Goal: Navigation & Orientation: Find specific page/section

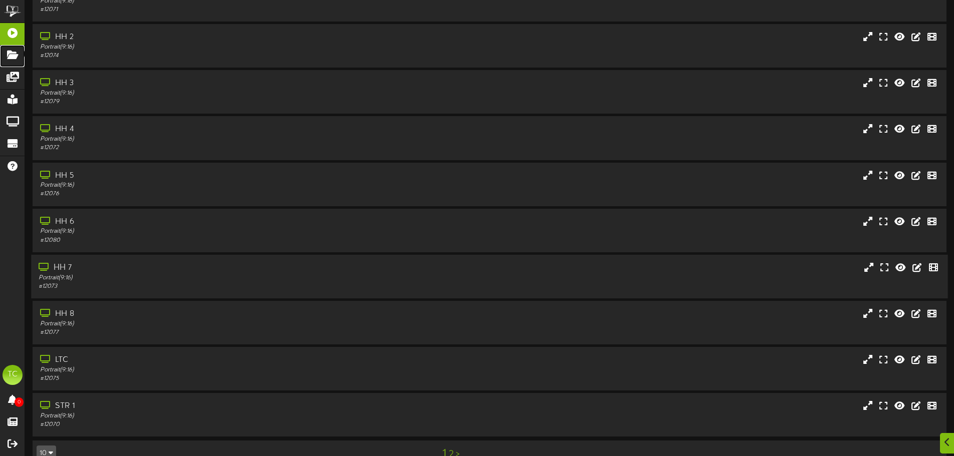
scroll to position [81, 0]
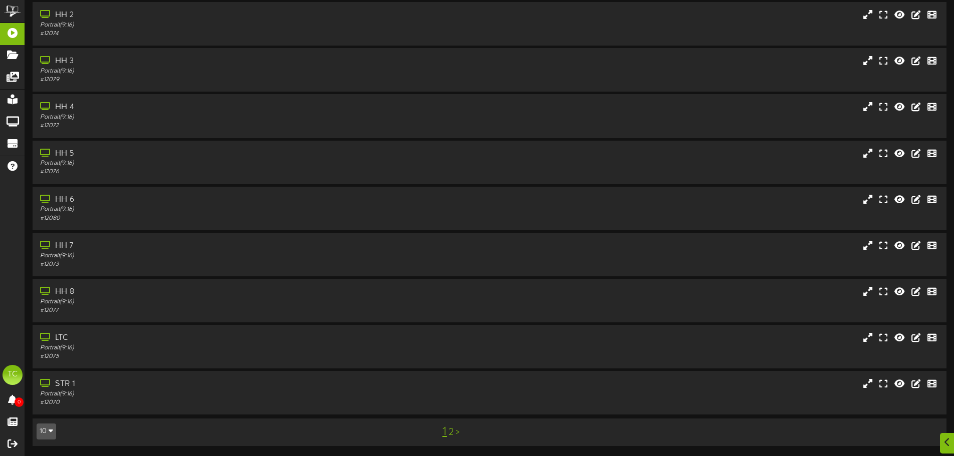
click at [451, 429] on link "2" at bounding box center [451, 432] width 5 height 11
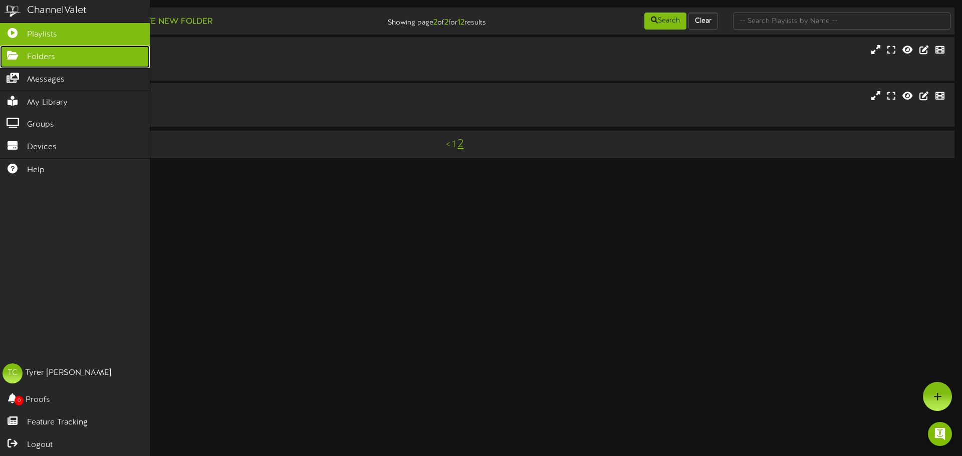
click at [14, 58] on icon at bounding box center [12, 55] width 25 height 8
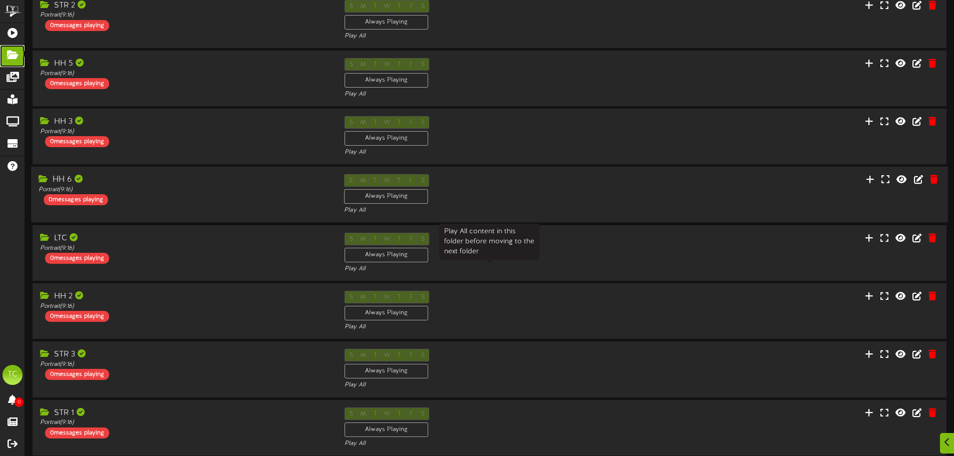
scroll to position [209, 0]
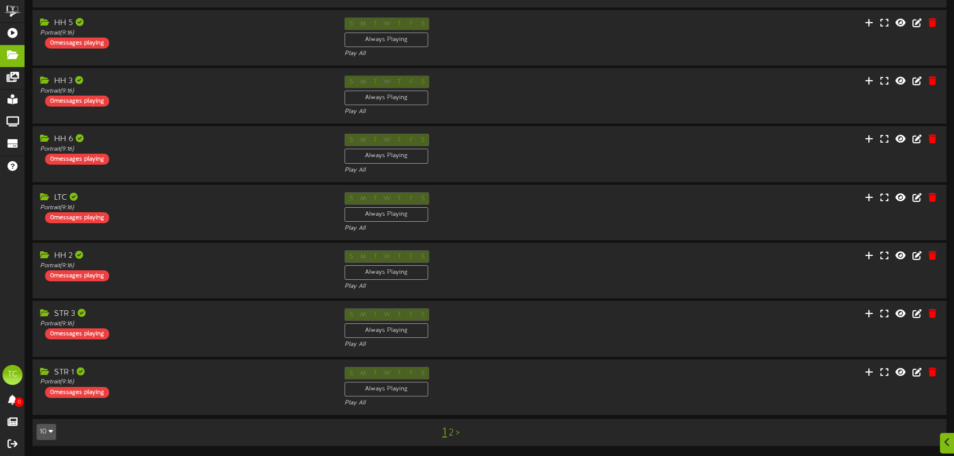
click at [454, 435] on div "1 2 >" at bounding box center [451, 432] width 230 height 19
click at [453, 434] on link "2" at bounding box center [451, 433] width 5 height 11
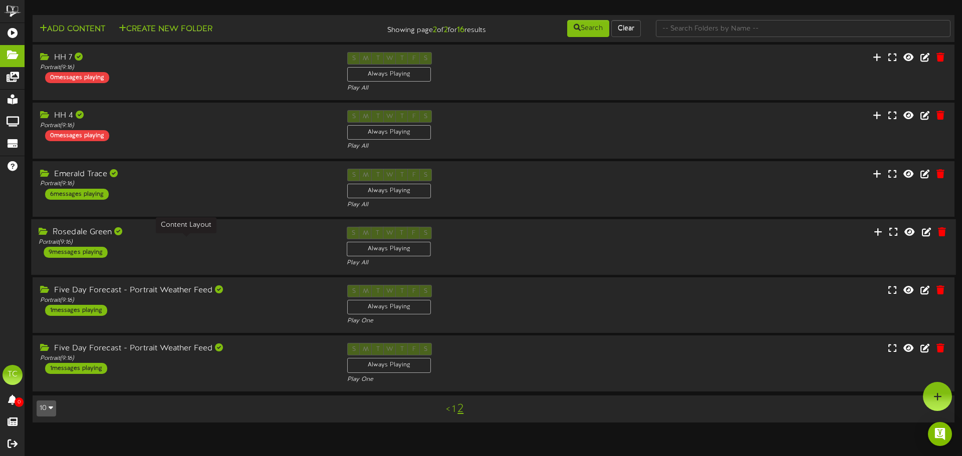
click at [151, 243] on div "Portrait ( 9:16 )" at bounding box center [185, 242] width 293 height 9
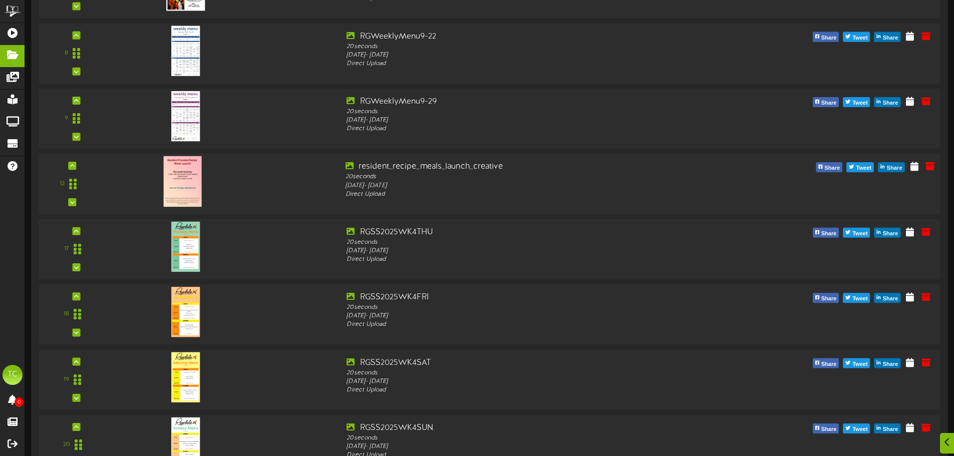
scroll to position [701, 0]
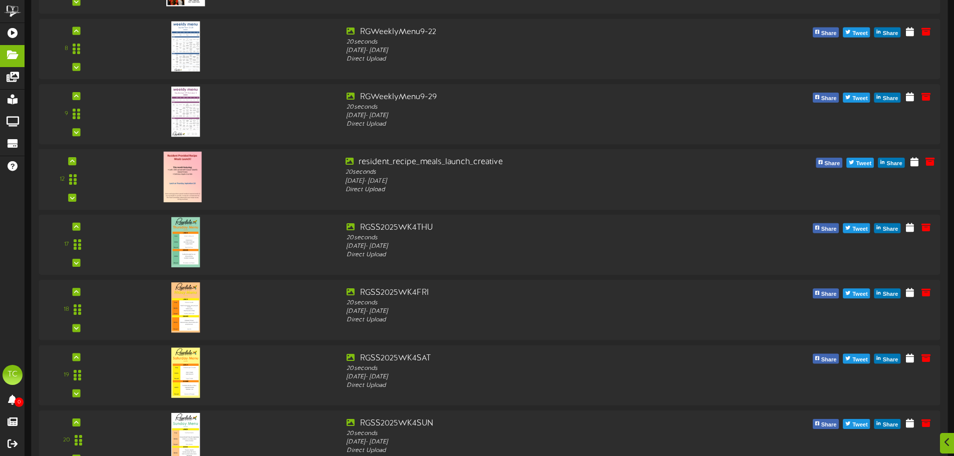
click at [194, 175] on img at bounding box center [183, 177] width 38 height 51
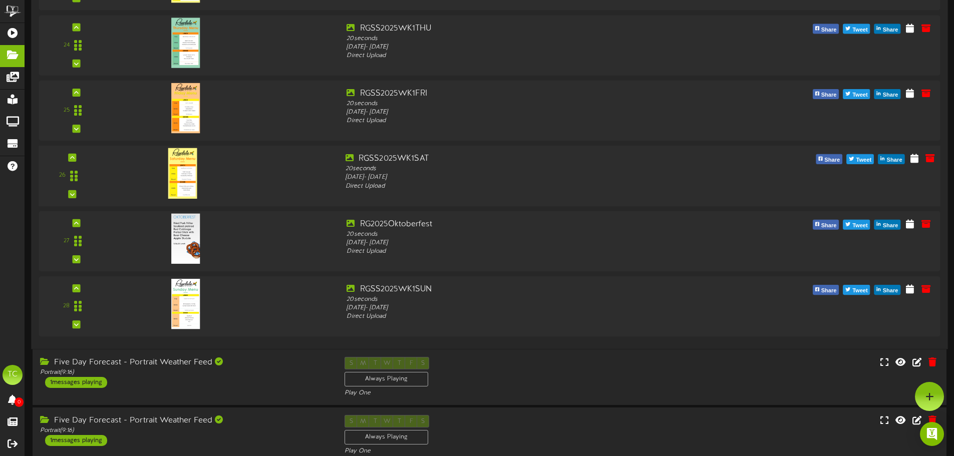
scroll to position [1357, 0]
